Goal: Task Accomplishment & Management: Manage account settings

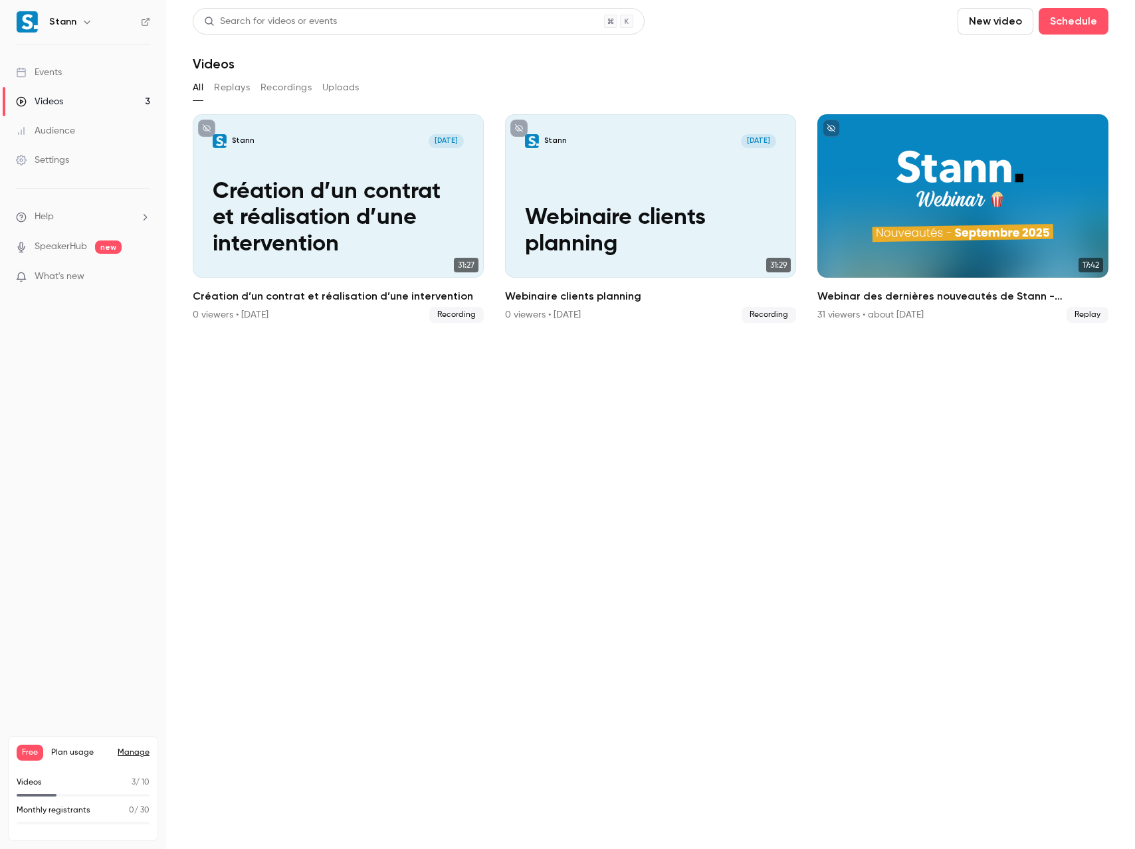
click at [975, 19] on button "New video" at bounding box center [995, 21] width 76 height 27
click at [1008, 52] on div "Record" at bounding box center [1043, 57] width 101 height 13
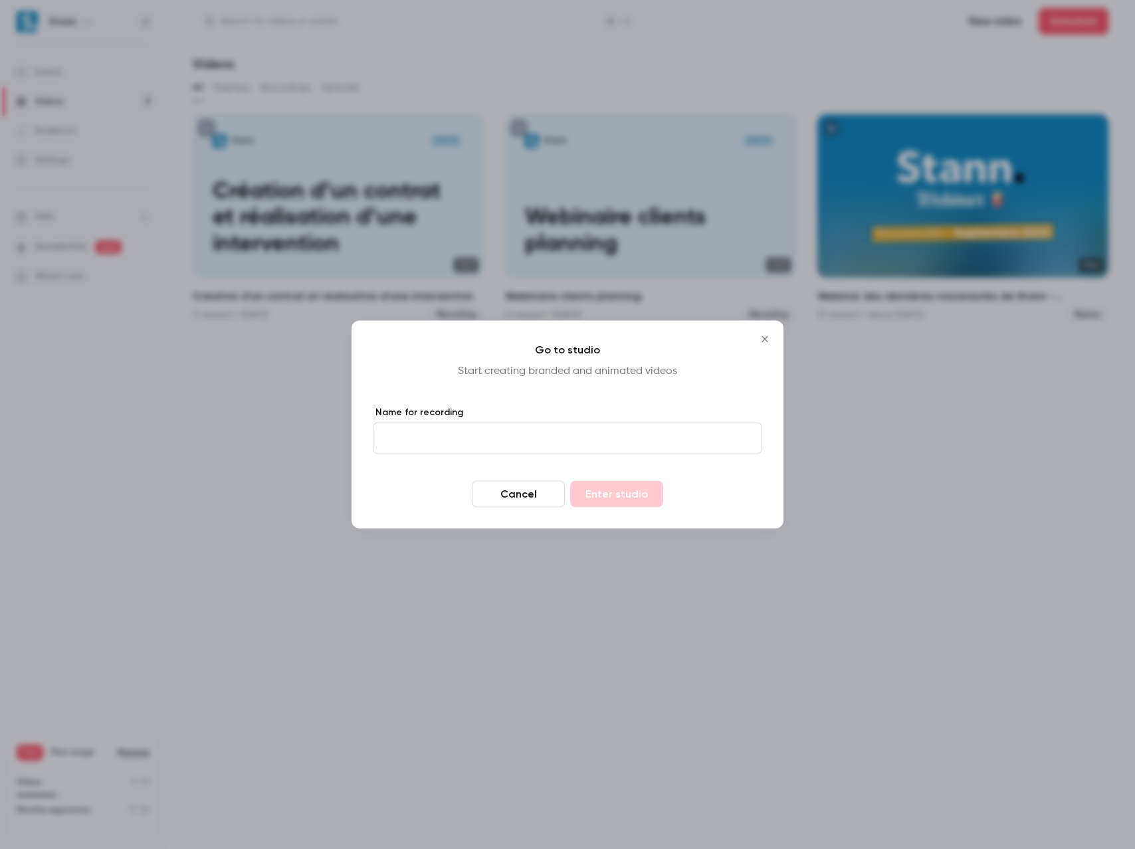
click at [504, 440] on input "Name for recording" at bounding box center [567, 439] width 389 height 32
paste input "**********"
type input "**********"
click at [617, 496] on button "Enter studio" at bounding box center [616, 494] width 93 height 27
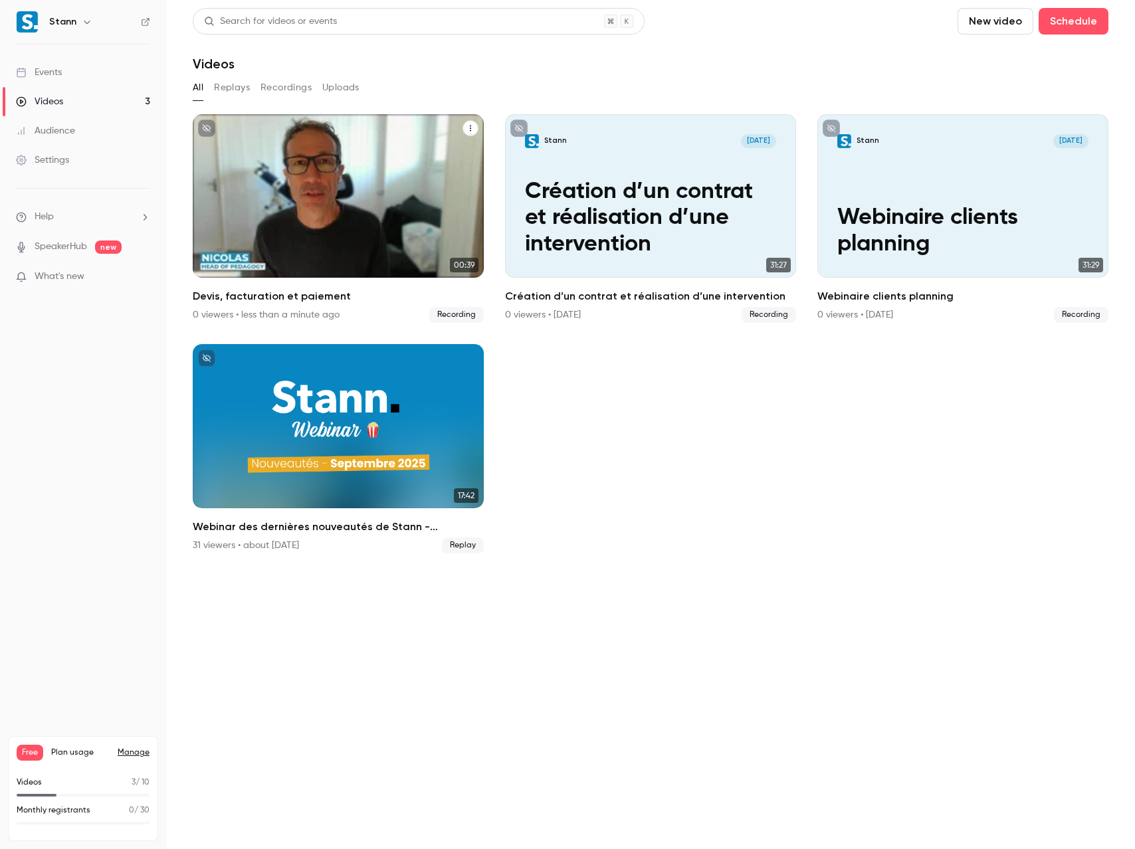
click at [470, 128] on icon "Devis, facturation et paiement" at bounding box center [470, 129] width 1 height 6
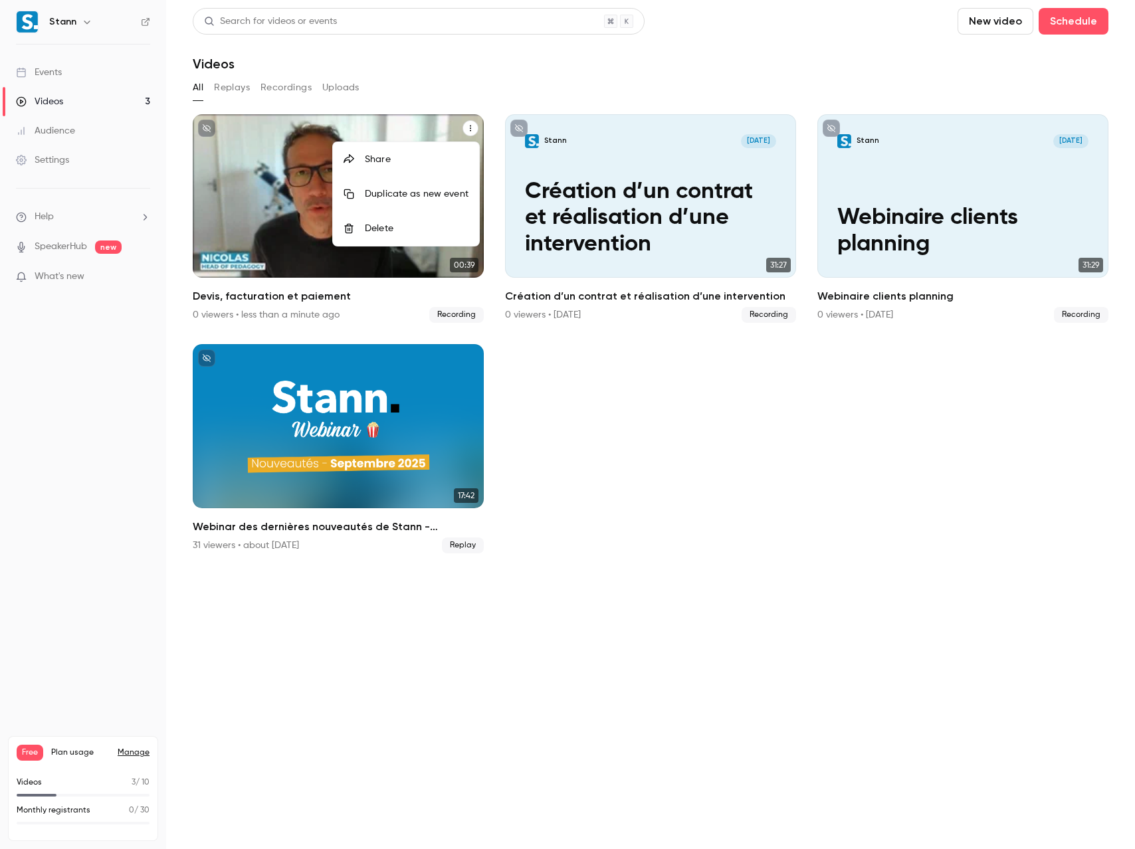
click at [371, 228] on div "Delete" at bounding box center [417, 228] width 104 height 13
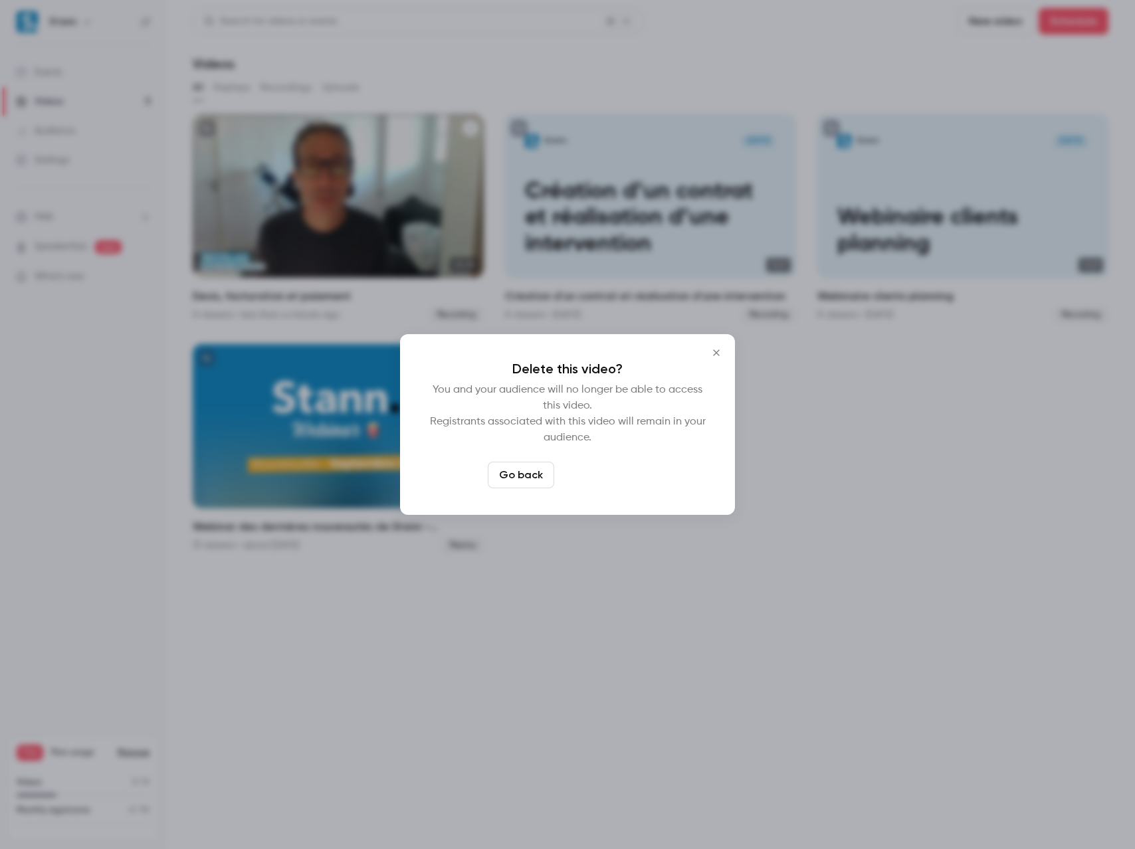
click at [593, 475] on button "Delete video" at bounding box center [603, 475] width 88 height 27
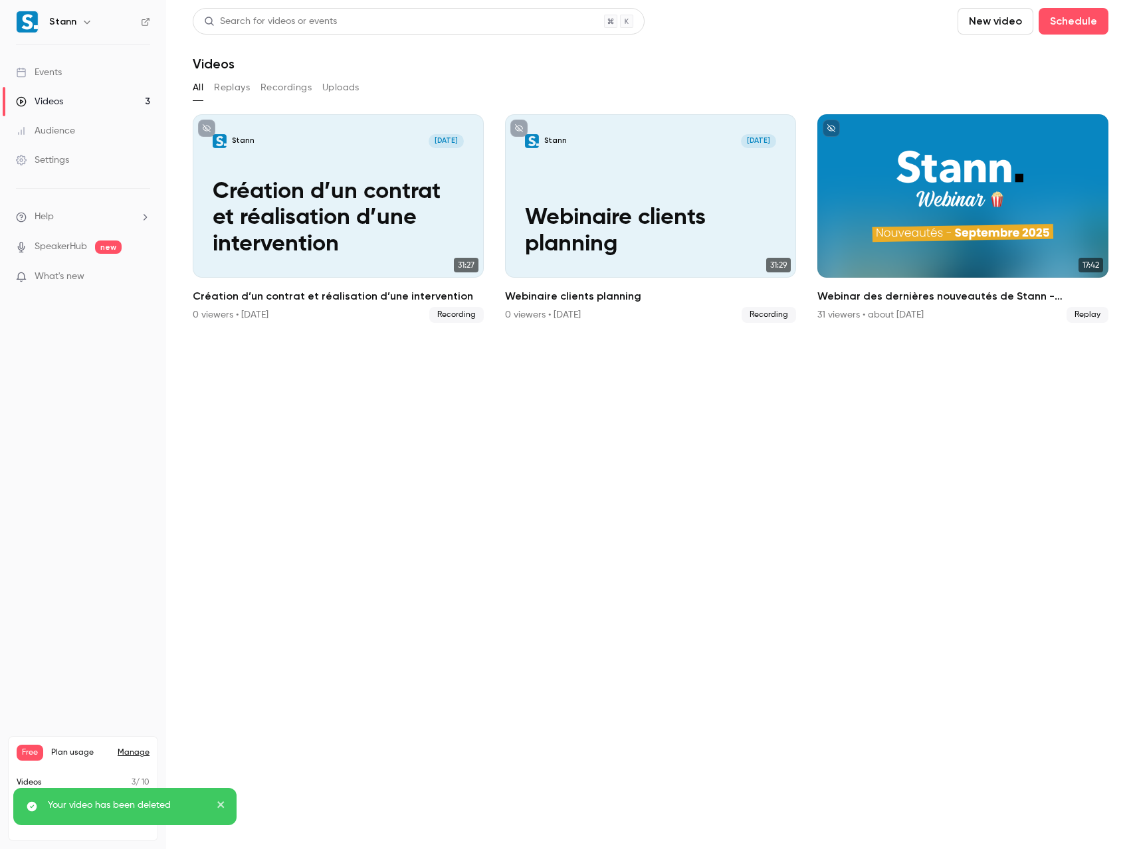
click at [1003, 22] on button "New video" at bounding box center [995, 21] width 76 height 27
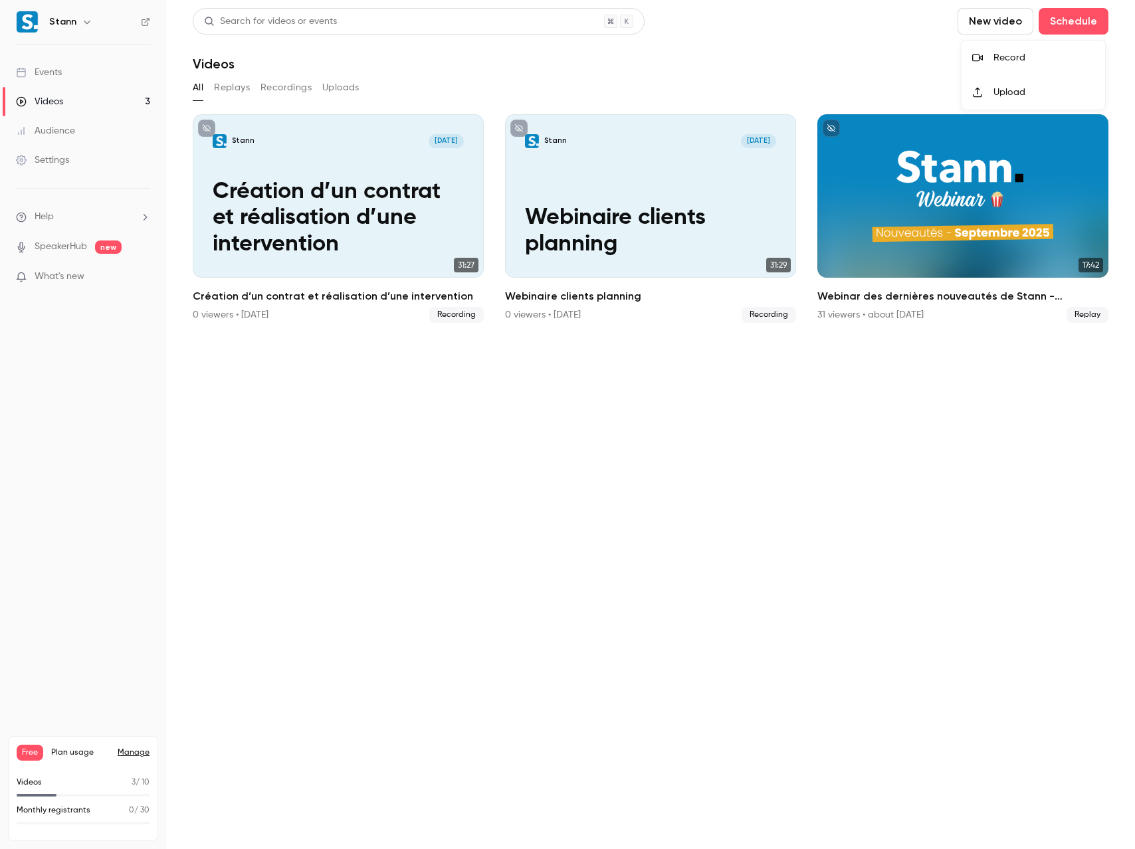
click at [999, 58] on div "Record" at bounding box center [1043, 57] width 101 height 13
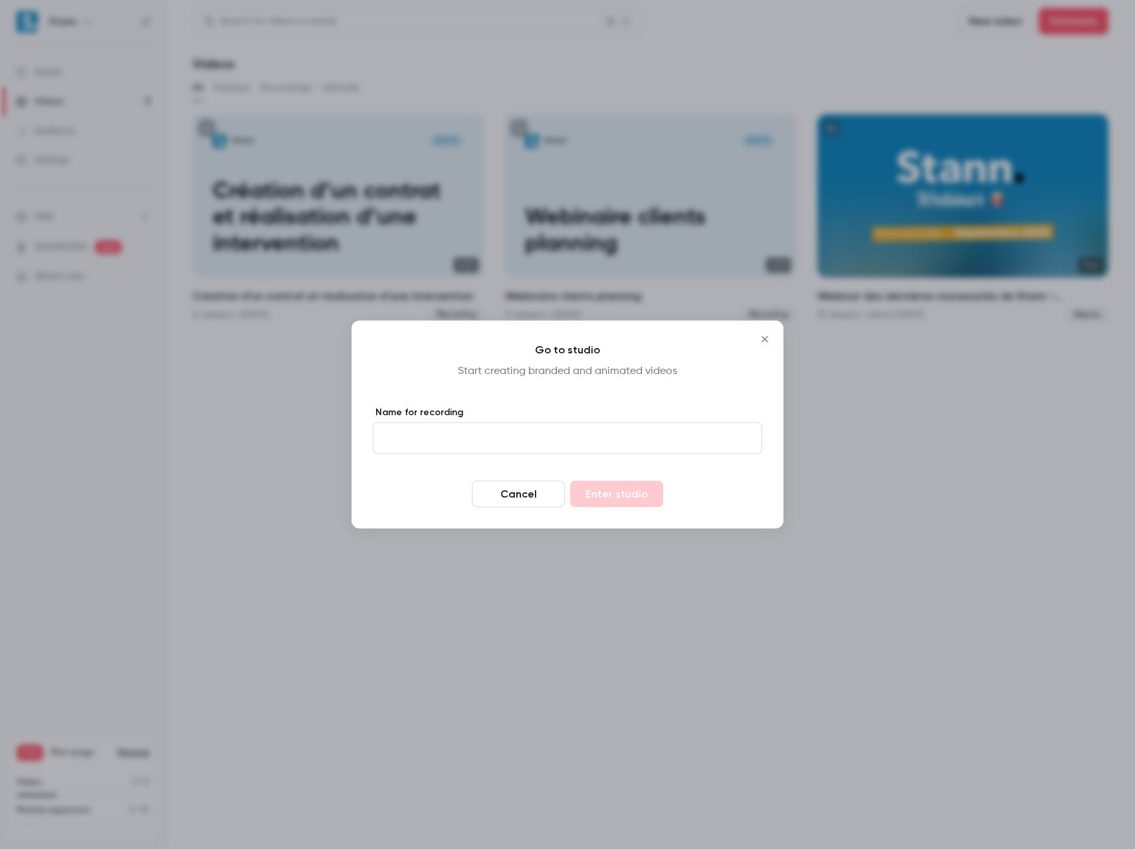
click at [453, 437] on input "Name for recording" at bounding box center [567, 439] width 389 height 32
paste input "**********"
type input "**********"
click at [634, 502] on button "Enter studio" at bounding box center [616, 494] width 93 height 27
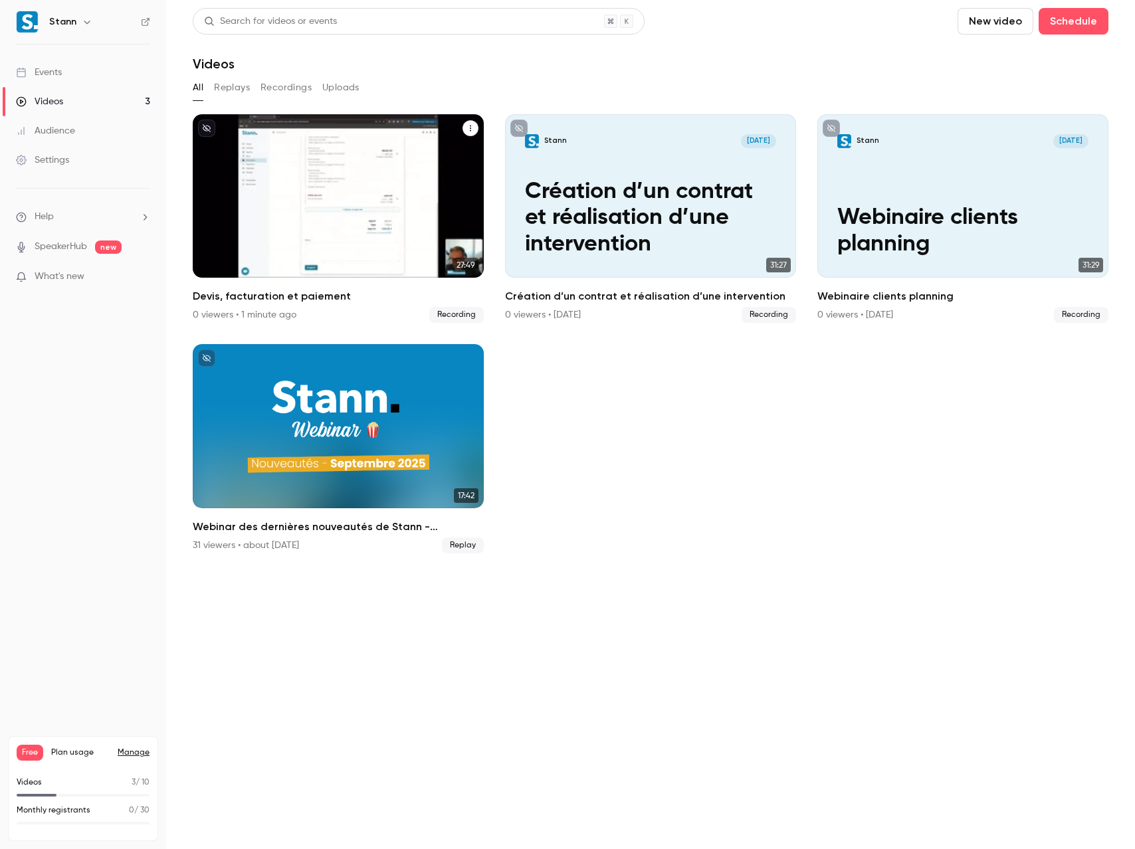
click at [333, 213] on p "Devis, facturation et paiement" at bounding box center [339, 231] width 252 height 52
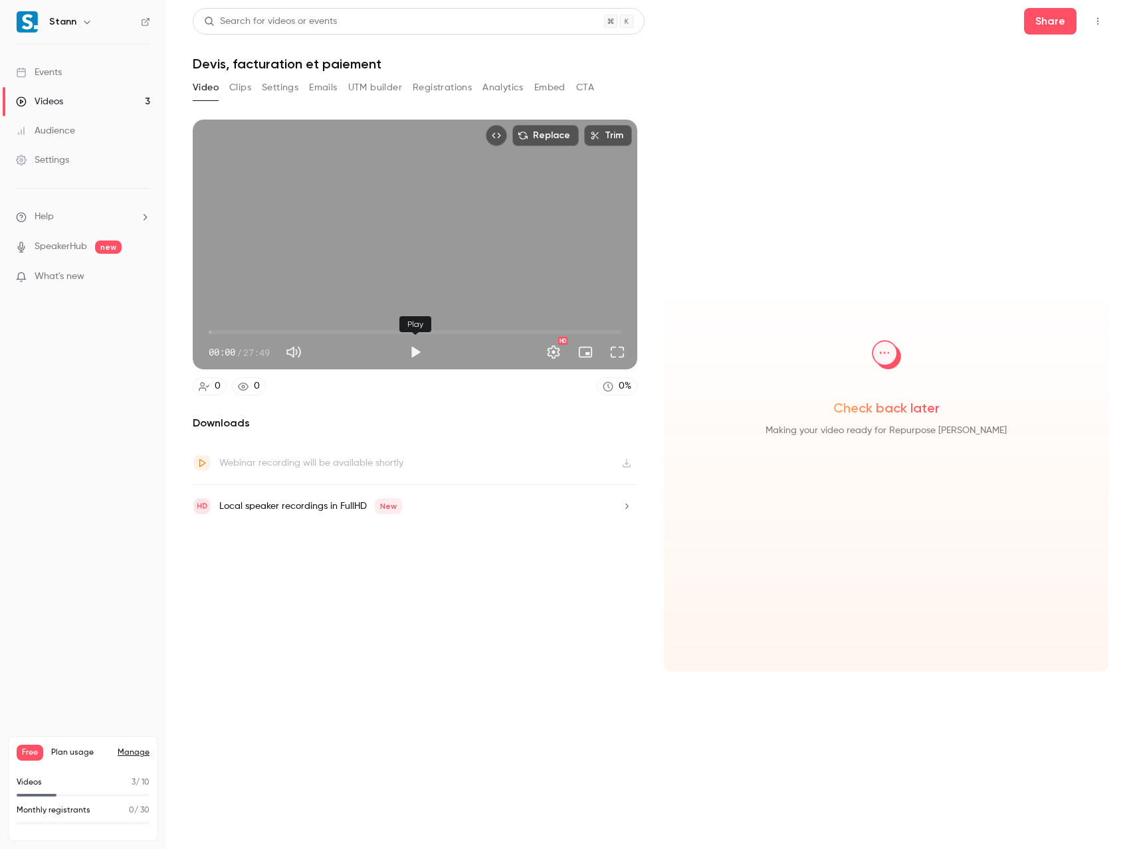
click at [412, 351] on button "Play" at bounding box center [415, 352] width 27 height 27
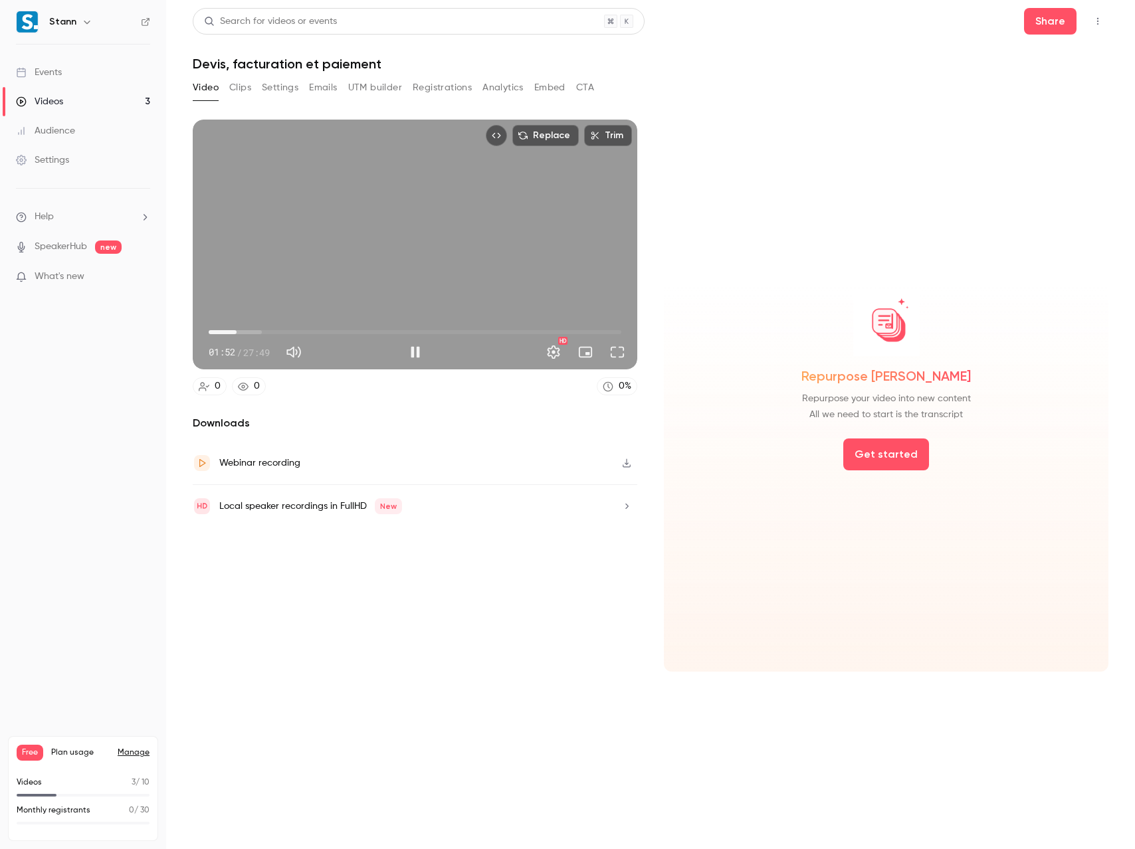
click at [261, 334] on span "01:52" at bounding box center [415, 332] width 413 height 21
click at [256, 333] on span "03:13" at bounding box center [256, 332] width 4 height 4
click at [271, 333] on span "04:12" at bounding box center [415, 332] width 413 height 21
click at [288, 333] on span "05:22" at bounding box center [415, 332] width 413 height 21
click at [311, 332] on span "06:54" at bounding box center [415, 332] width 413 height 21
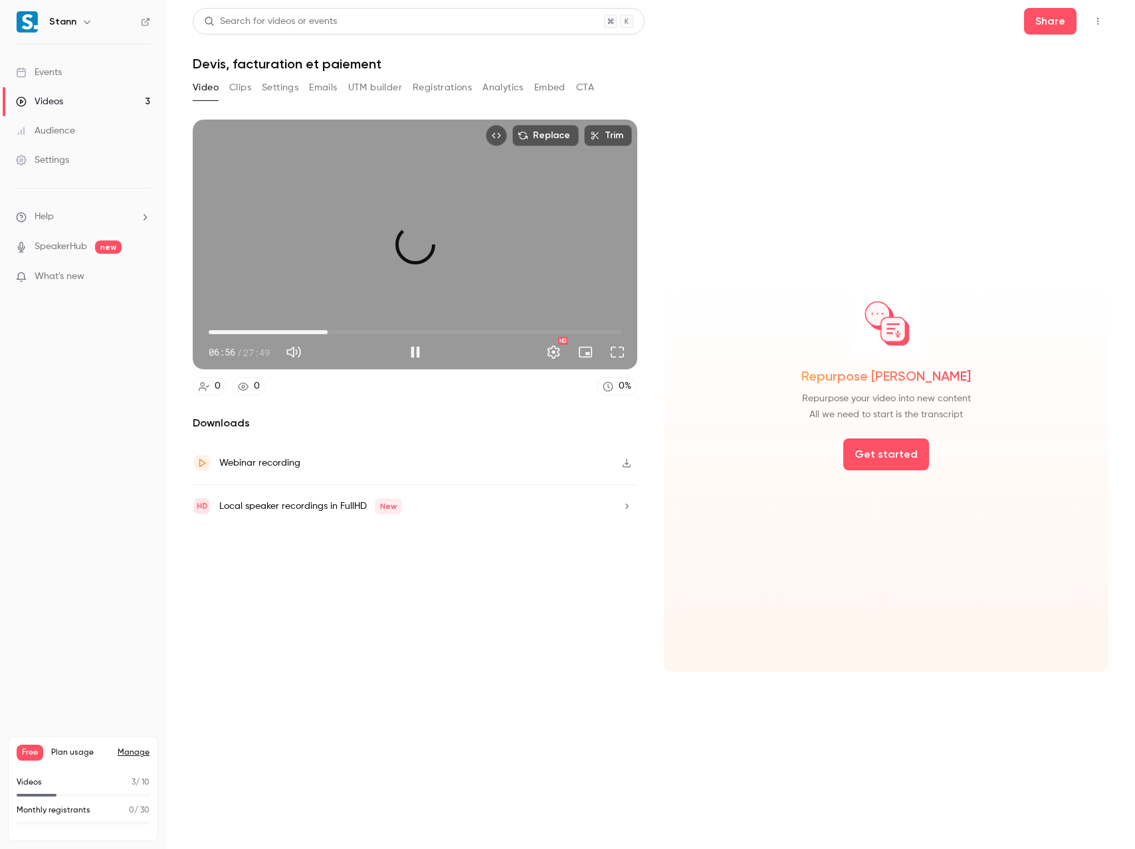
click at [328, 332] on span "08:01" at bounding box center [415, 332] width 413 height 21
click at [354, 332] on span "08:02" at bounding box center [415, 332] width 413 height 21
click at [378, 330] on span "11:25" at bounding box center [415, 332] width 413 height 21
click at [409, 330] on span "11:27" at bounding box center [415, 332] width 413 height 21
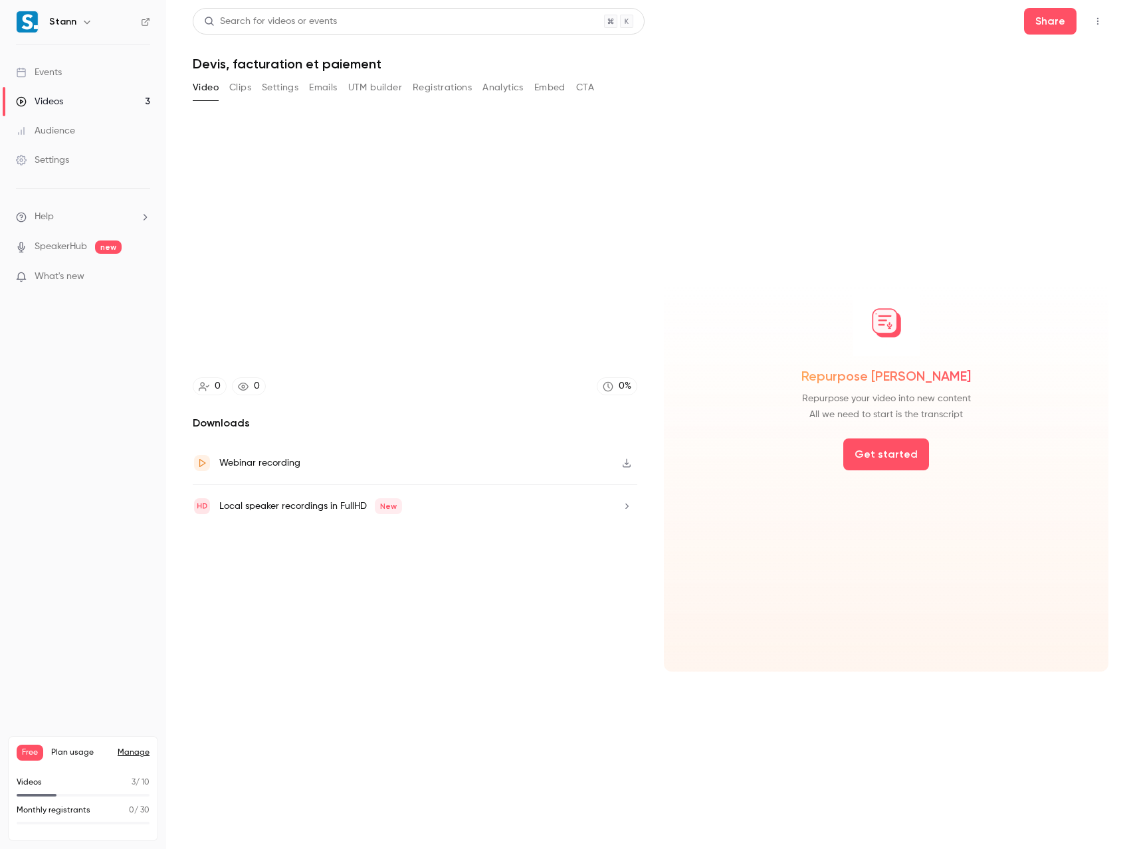
type input "*****"
click at [56, 102] on div "Videos" at bounding box center [39, 101] width 47 height 13
